Goal: Task Accomplishment & Management: Use online tool/utility

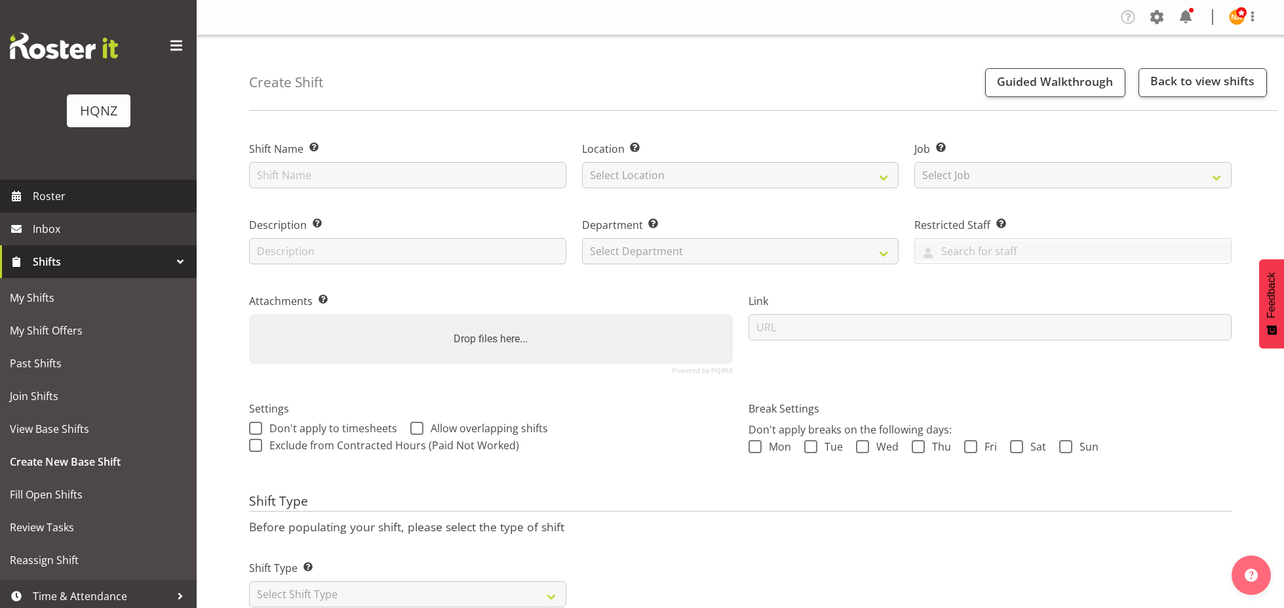
click at [79, 195] on span "Roster" at bounding box center [111, 196] width 157 height 20
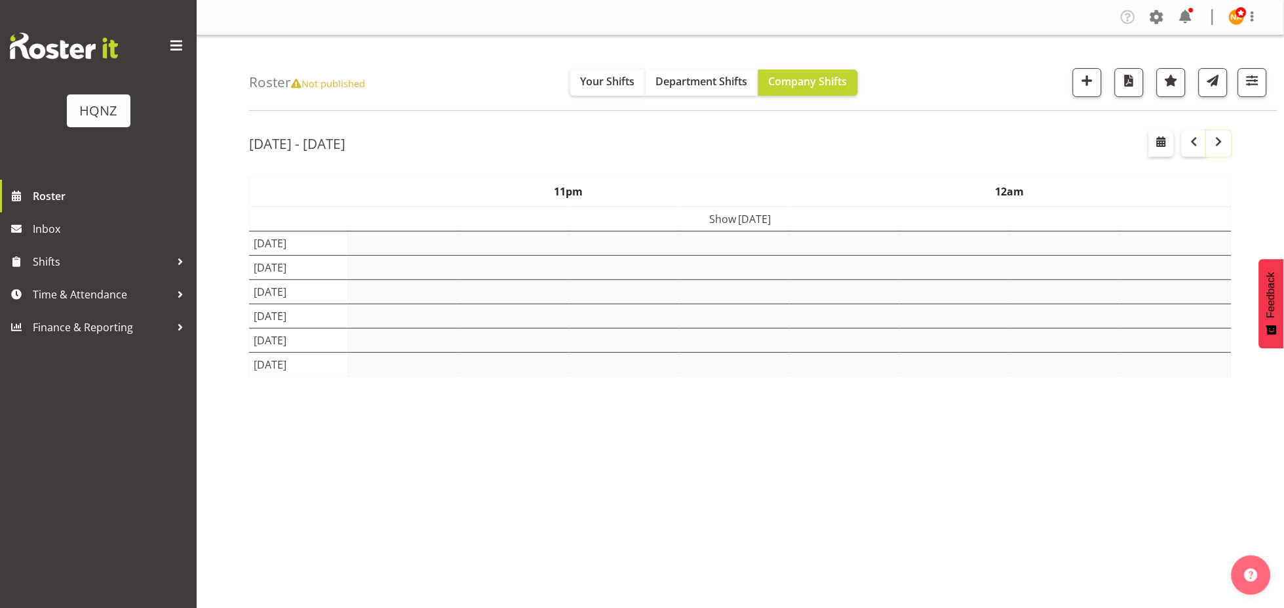
click at [1227, 155] on button "button" at bounding box center [1219, 143] width 25 height 26
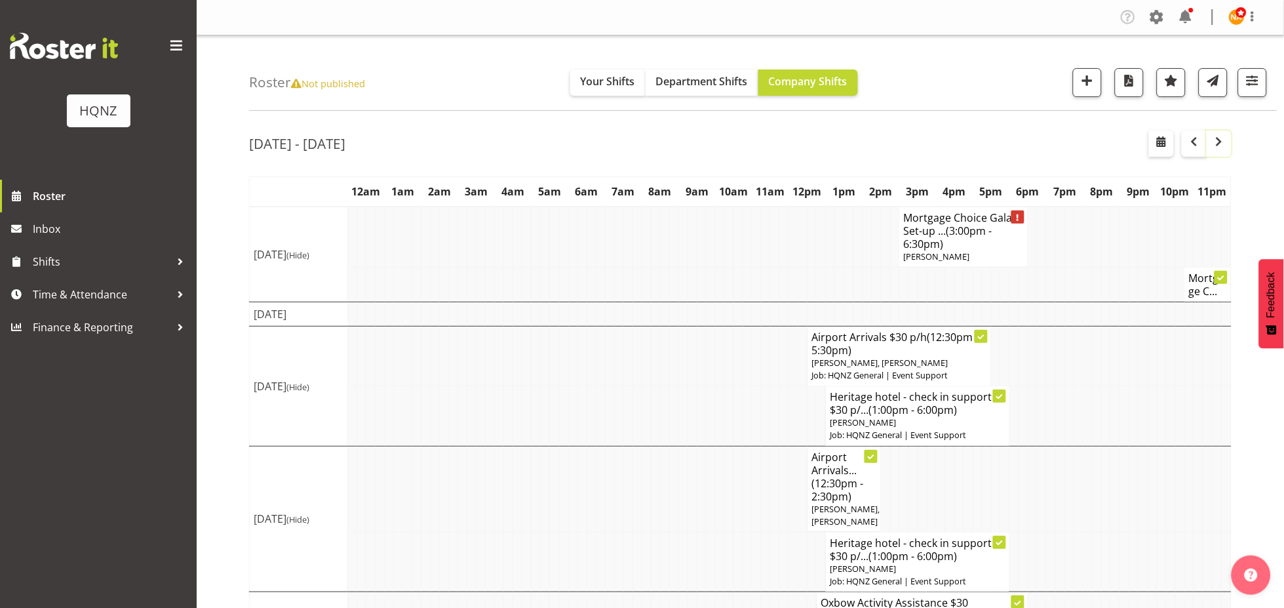
click at [1227, 155] on button "button" at bounding box center [1219, 143] width 25 height 26
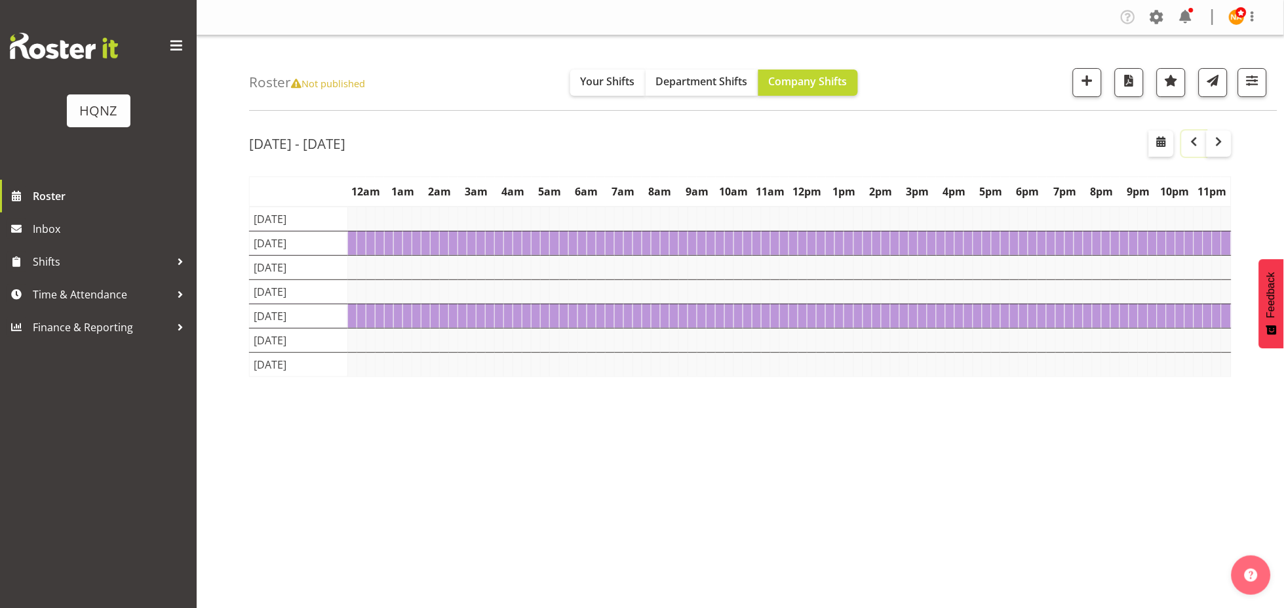
click at [1203, 155] on button "button" at bounding box center [1194, 143] width 25 height 26
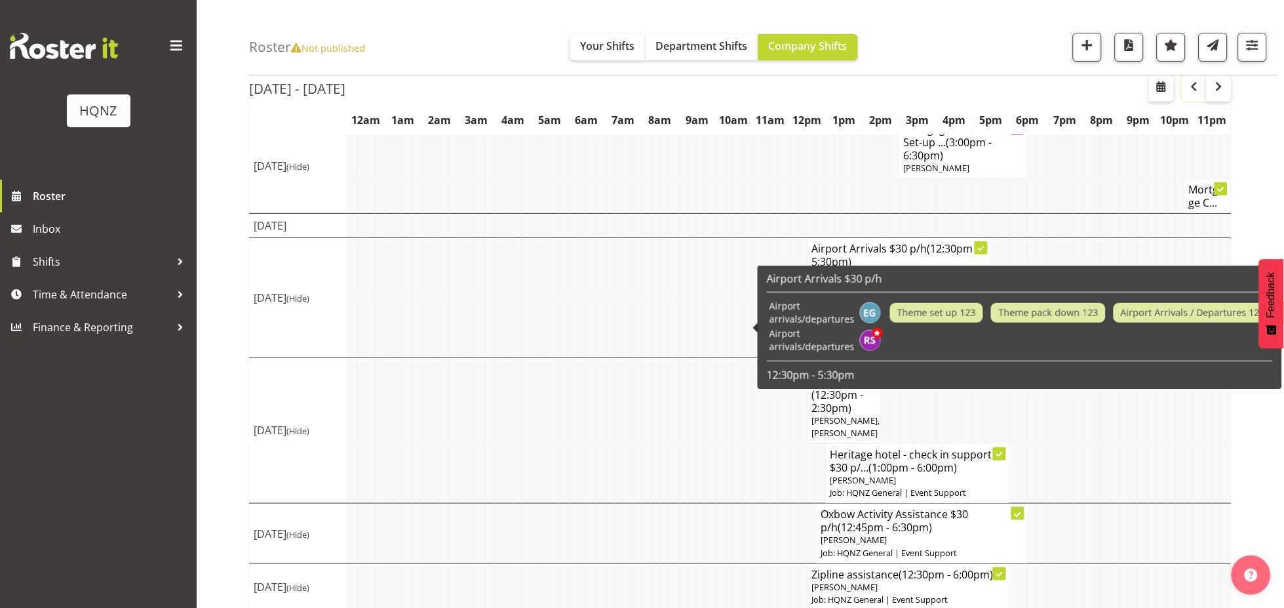
scroll to position [140, 0]
